Goal: Information Seeking & Learning: Find specific fact

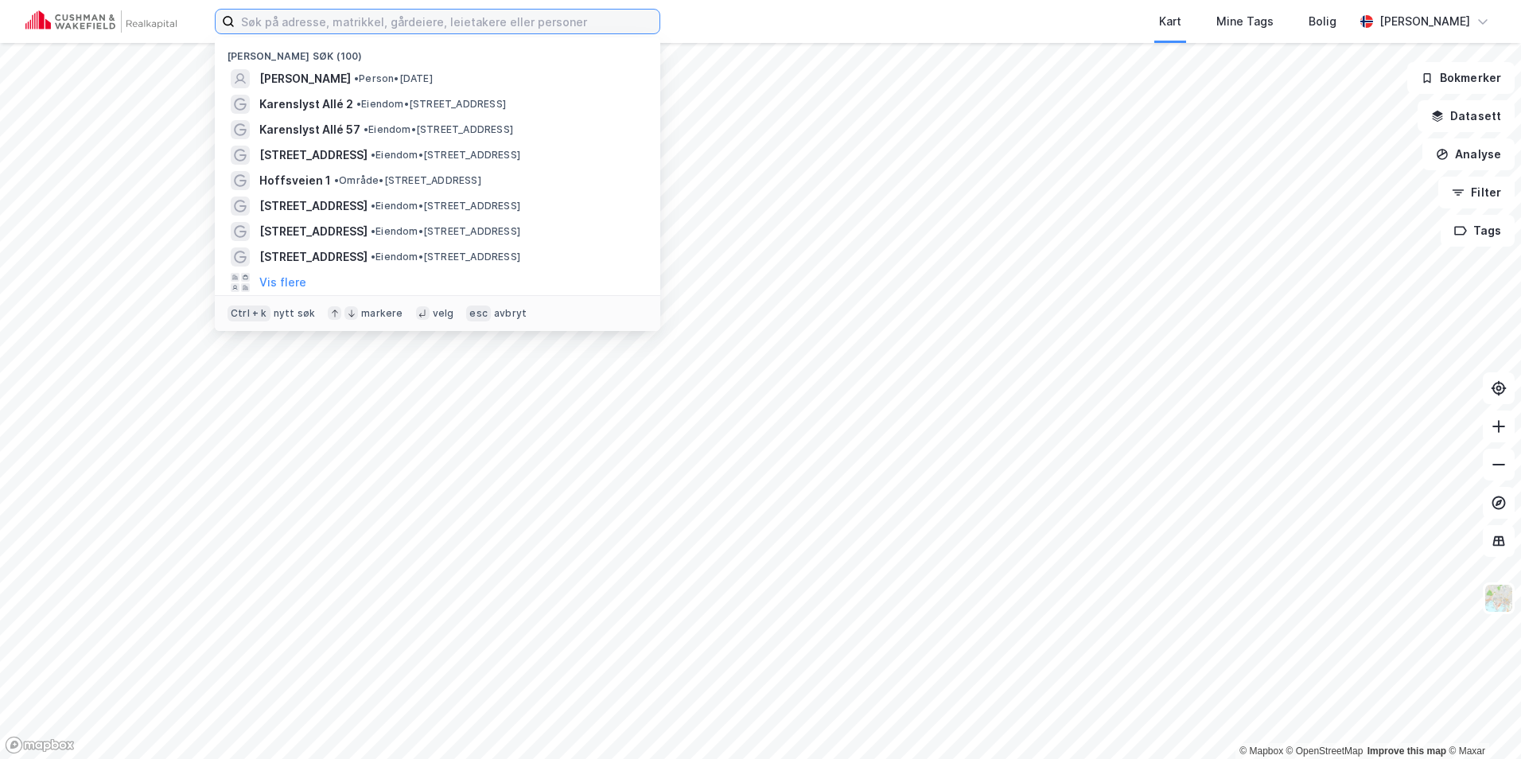
click at [300, 21] on input at bounding box center [447, 22] width 425 height 24
paste input "[PERSON_NAME][STREET_ADDRESS] AS"
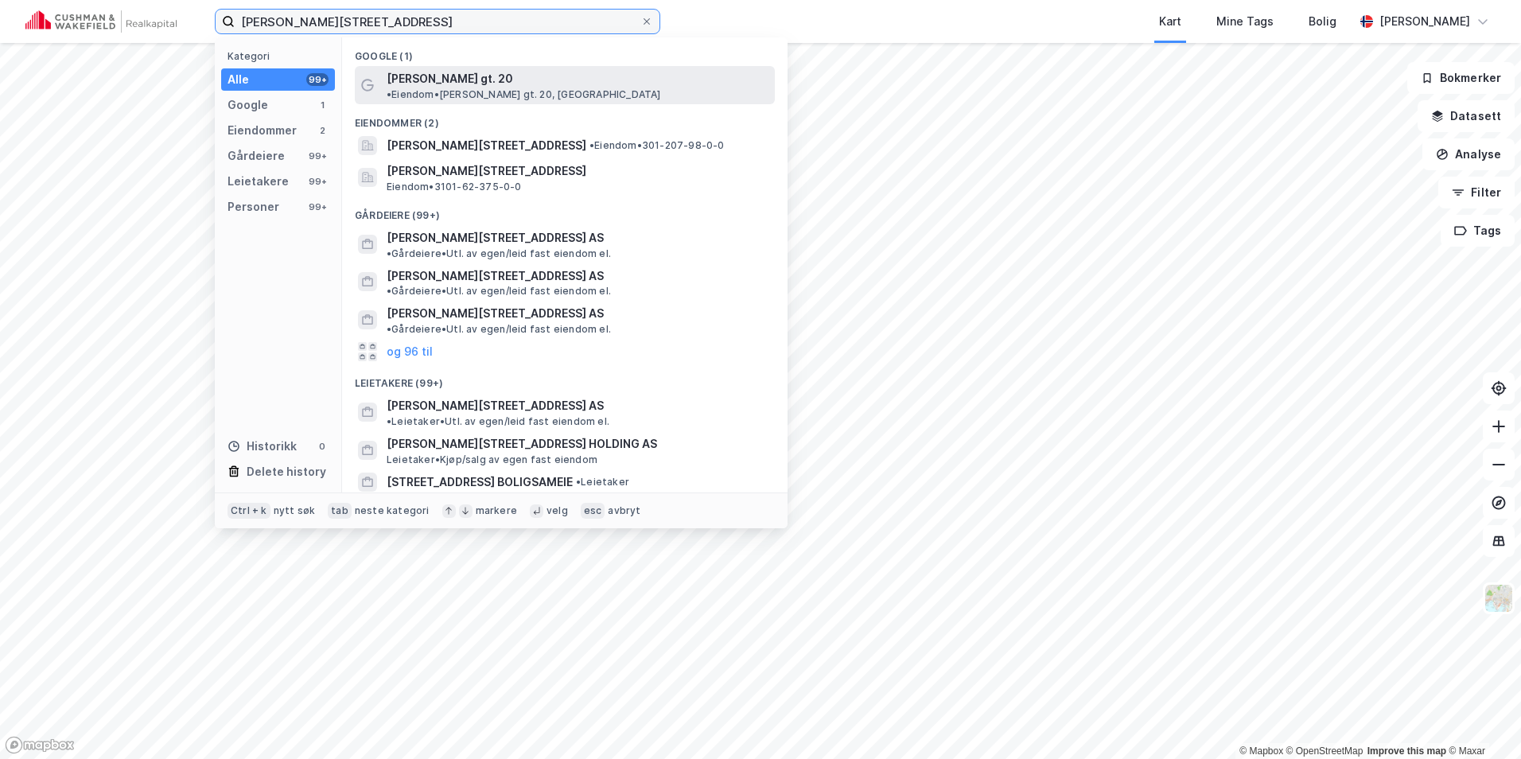
type input "[PERSON_NAME][STREET_ADDRESS]"
click at [451, 87] on span "[PERSON_NAME] gt. 20" at bounding box center [450, 78] width 126 height 19
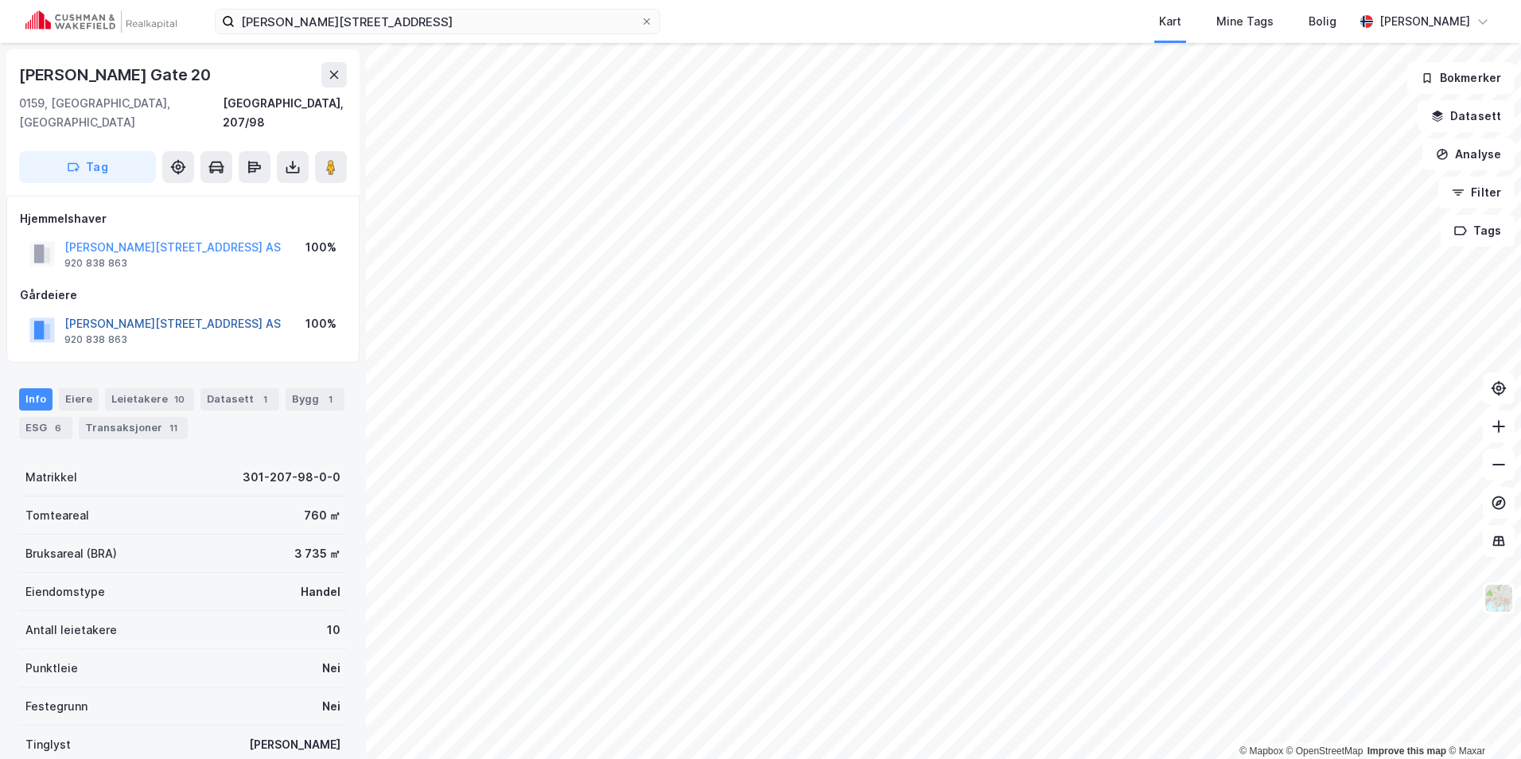
click at [0, 0] on button "[PERSON_NAME][STREET_ADDRESS] AS" at bounding box center [0, 0] width 0 height 0
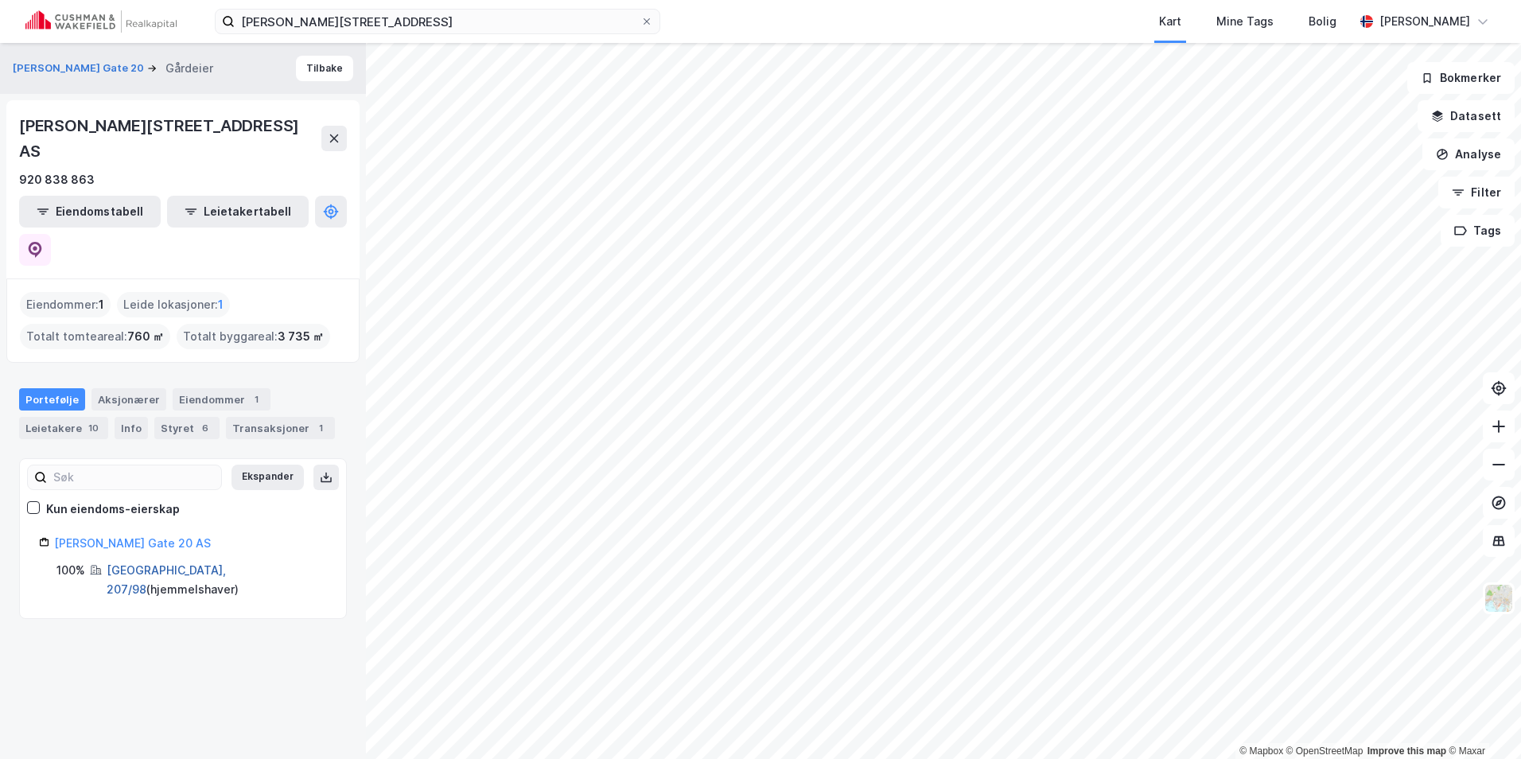
click at [136, 563] on link "[GEOGRAPHIC_DATA], 207/98" at bounding box center [166, 579] width 119 height 33
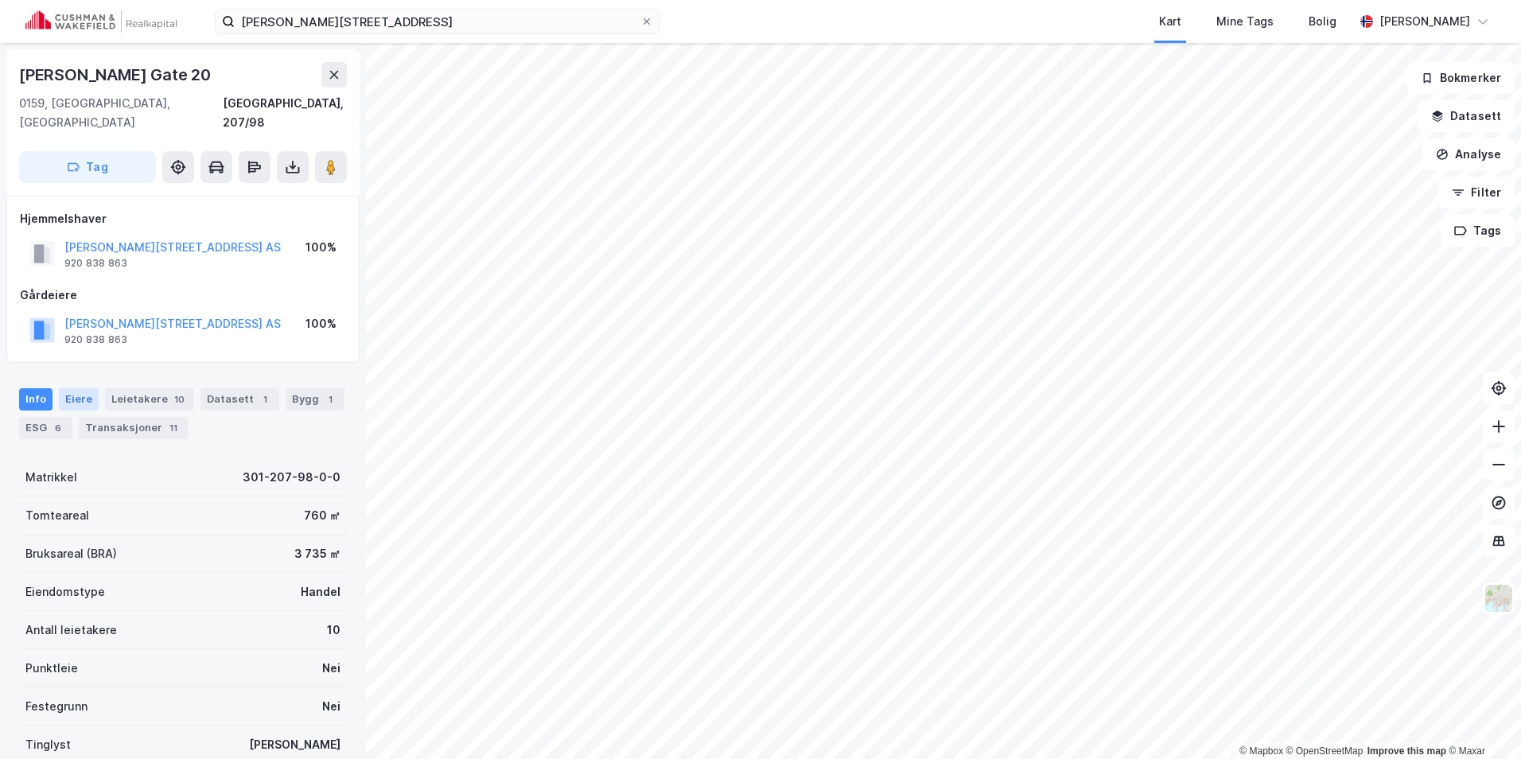
click at [87, 388] on div "Eiere" at bounding box center [79, 399] width 40 height 22
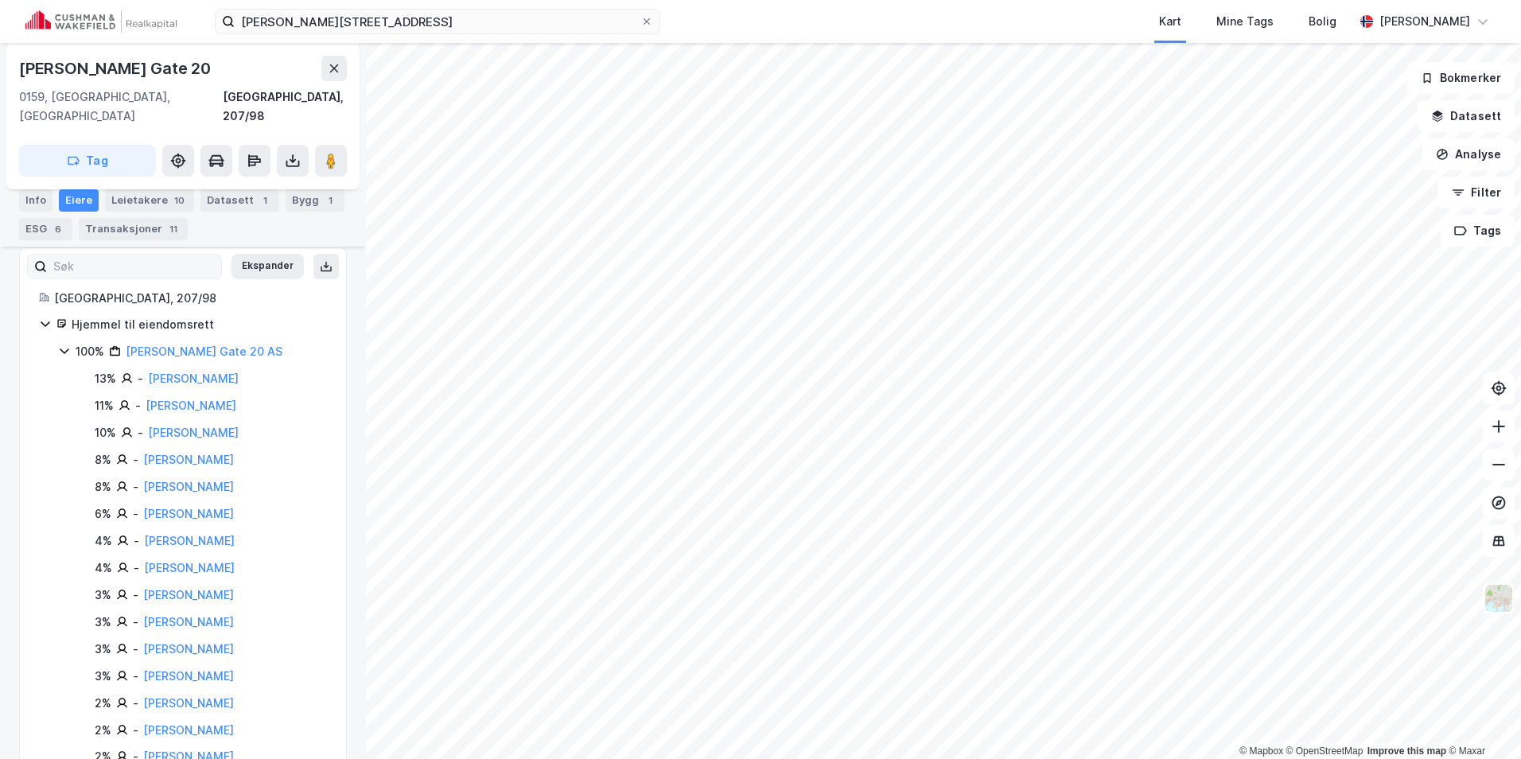
scroll to position [239, 0]
click at [76, 314] on div "100%" at bounding box center [90, 323] width 29 height 19
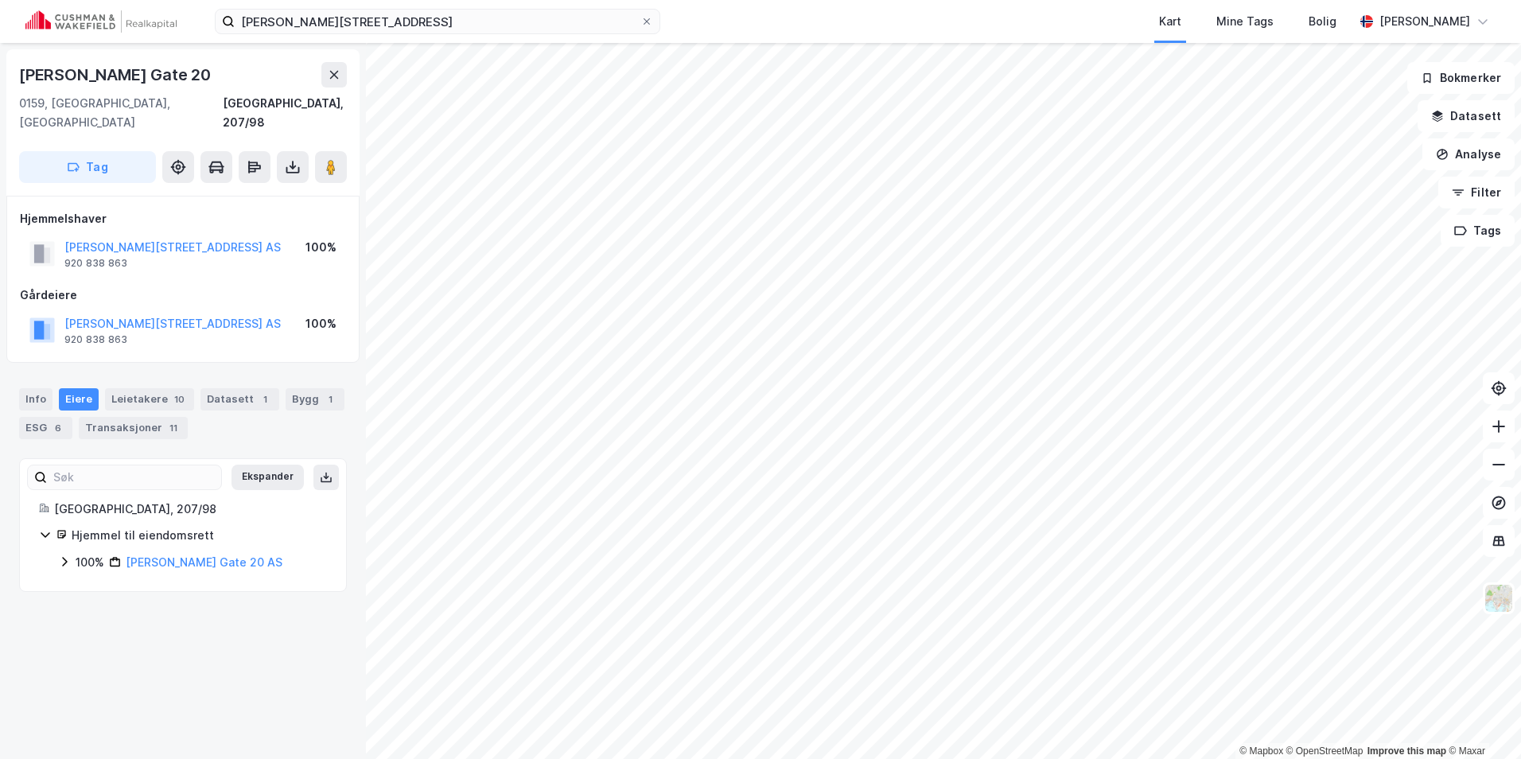
click at [69, 555] on icon at bounding box center [64, 561] width 13 height 13
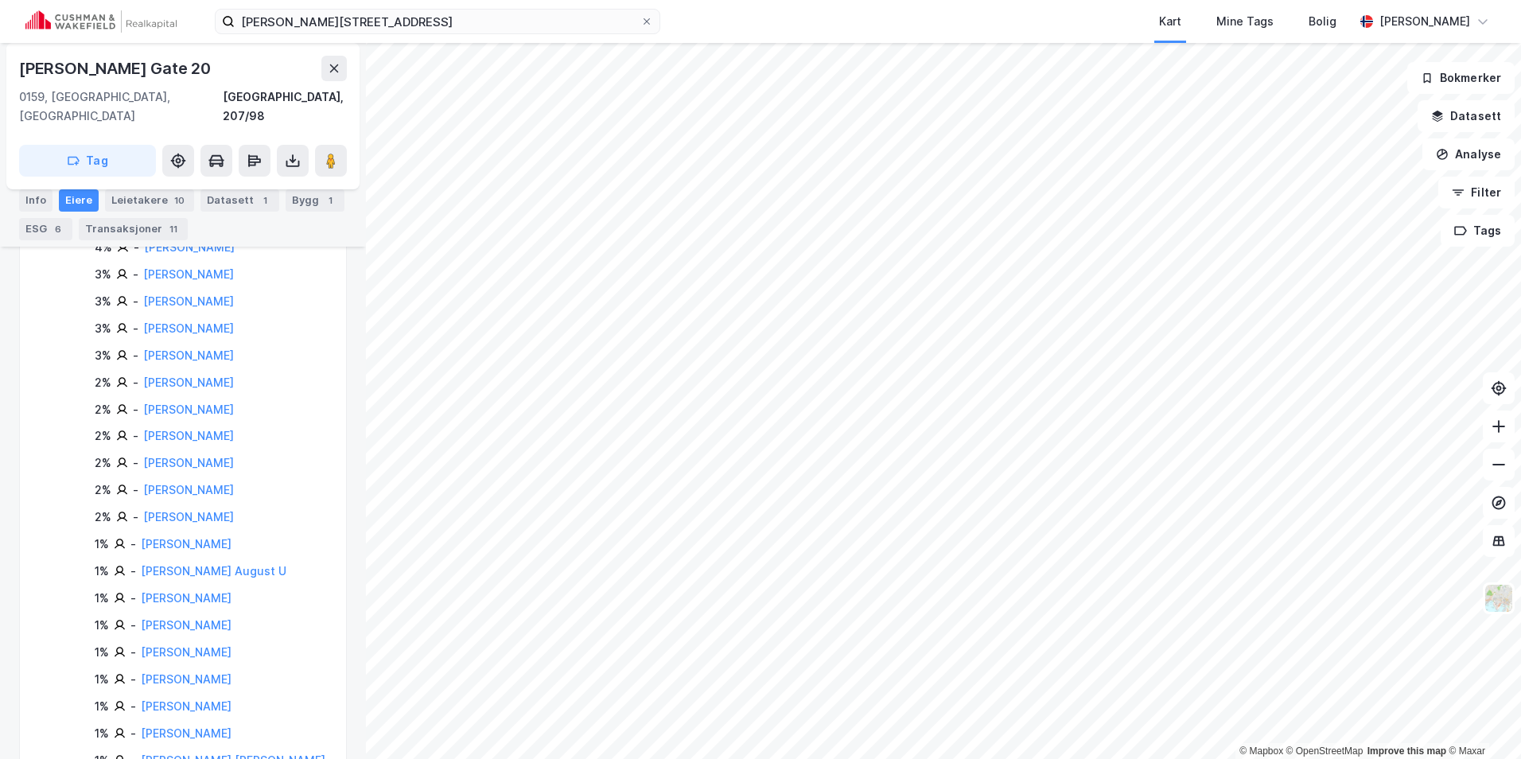
scroll to position [562, 0]
